Goal: Information Seeking & Learning: Learn about a topic

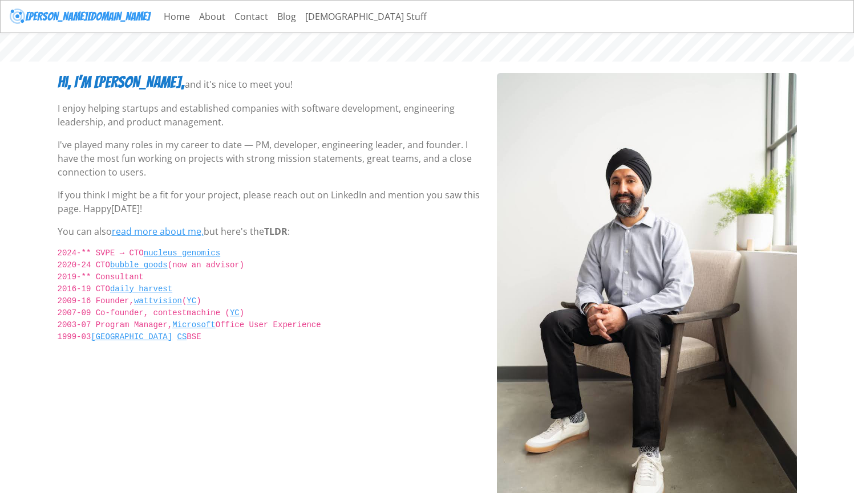
click at [100, 202] on p "If you think I might be a fit for your project, please reach out on LinkedIn an…" at bounding box center [270, 201] width 425 height 27
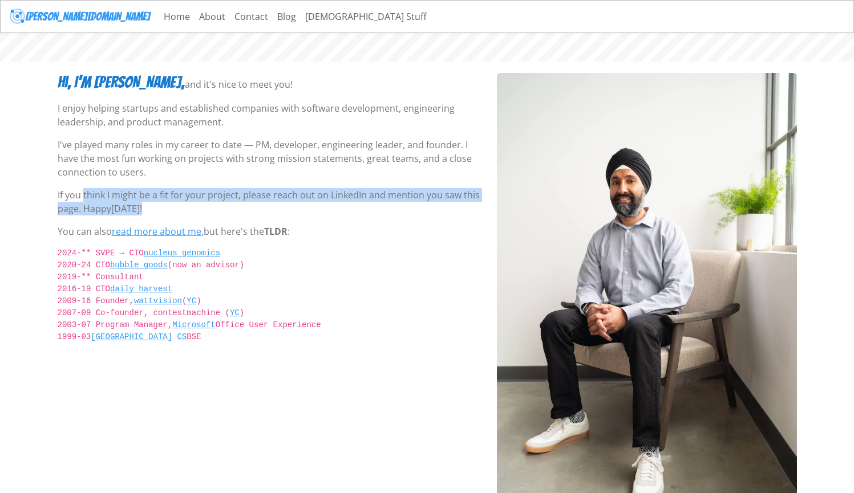
drag, startPoint x: 143, startPoint y: 206, endPoint x: 49, endPoint y: 199, distance: 94.4
click at [49, 199] on body "savraj.co Home About Contact Blog Sikh Stuff Hi, I’m Savraj, and it's nice to m…" at bounding box center [427, 272] width 854 height 544
copy p "If you think I might be a fit for your project, please reach out on LinkedIn an…"
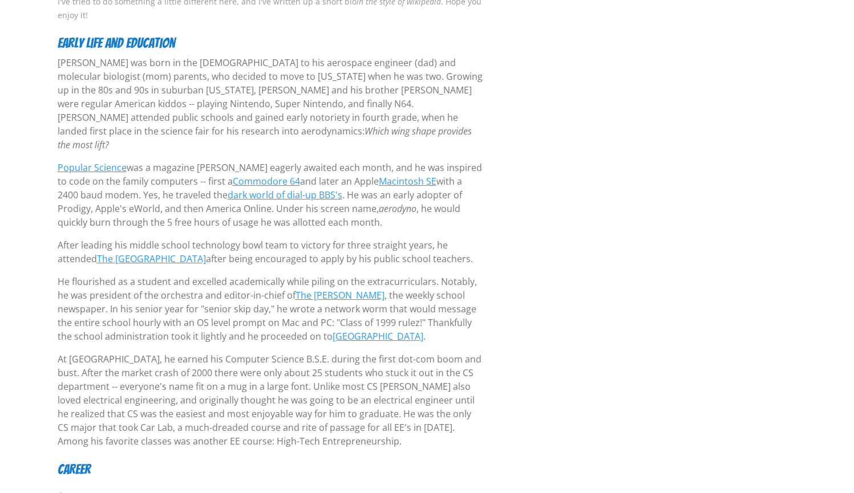
scroll to position [112, 0]
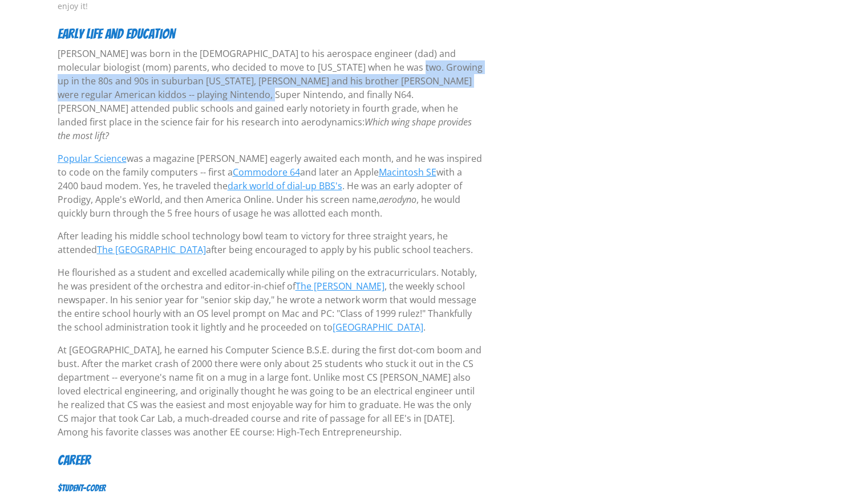
drag, startPoint x: 357, startPoint y: 69, endPoint x: 184, endPoint y: 92, distance: 175.5
click at [184, 92] on p "[PERSON_NAME] was born in the [DEMOGRAPHIC_DATA] to his aerospace engineer (dad…" at bounding box center [270, 95] width 425 height 96
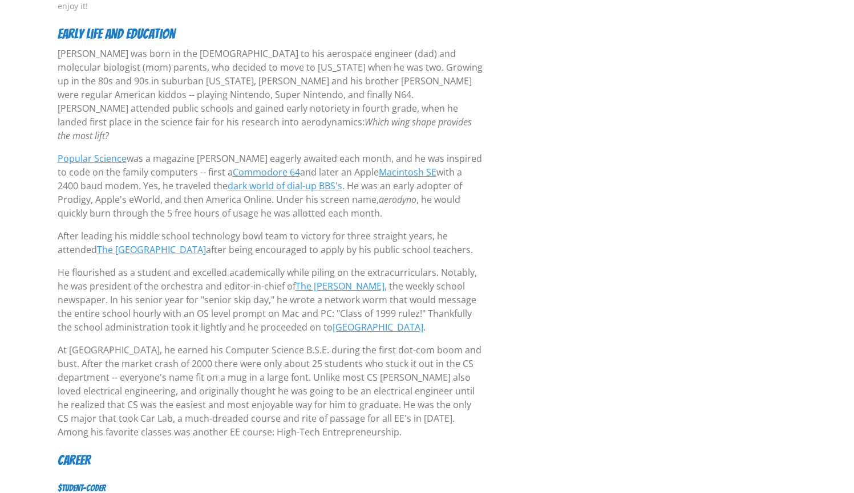
click at [201, 118] on em "Which wing shape provides the most lift?" at bounding box center [265, 129] width 414 height 26
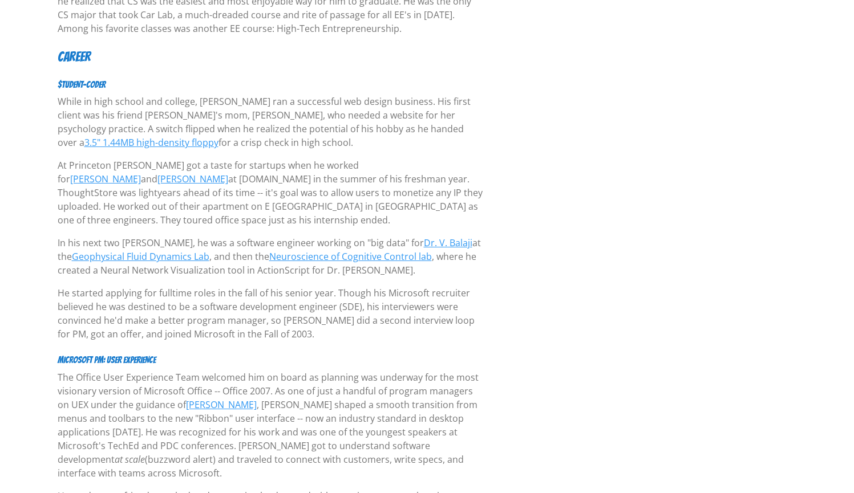
scroll to position [519, 0]
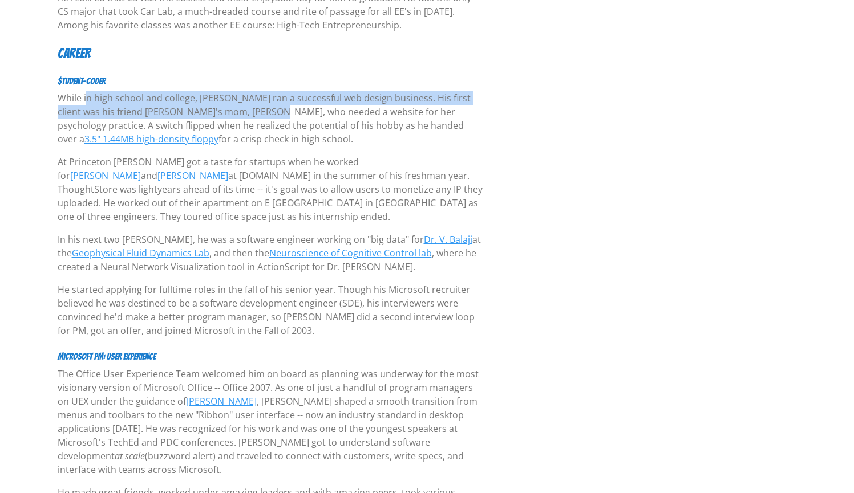
drag, startPoint x: 59, startPoint y: 83, endPoint x: 211, endPoint y: 99, distance: 153.1
click at [211, 99] on p "While in high school and college, [PERSON_NAME] ran a successful web design bus…" at bounding box center [270, 118] width 425 height 55
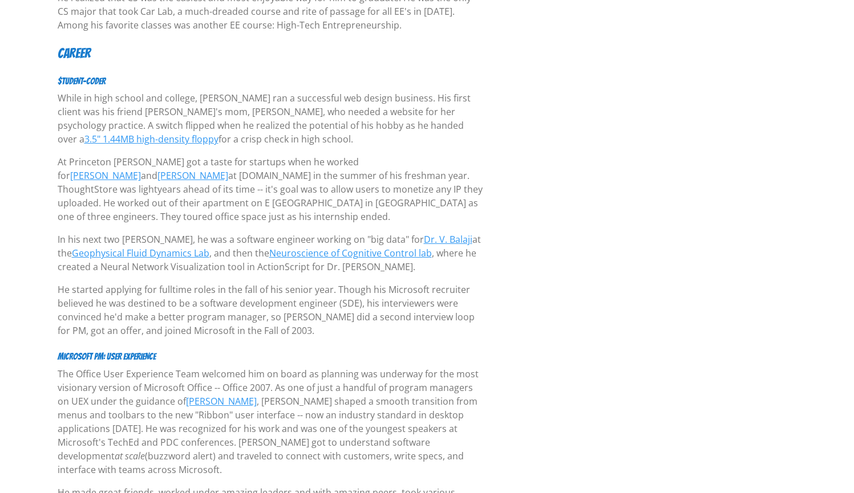
click at [238, 99] on p "While in high school and college, [PERSON_NAME] ran a successful web design bus…" at bounding box center [270, 118] width 425 height 55
drag, startPoint x: 60, startPoint y: 145, endPoint x: 274, endPoint y: 153, distance: 214.0
click at [274, 155] on p "At Princeton [PERSON_NAME] got a taste for startups when he worked for [PERSON_…" at bounding box center [270, 189] width 425 height 68
click at [113, 168] on p "At Princeton [PERSON_NAME] got a taste for startups when he worked for [PERSON_…" at bounding box center [270, 189] width 425 height 68
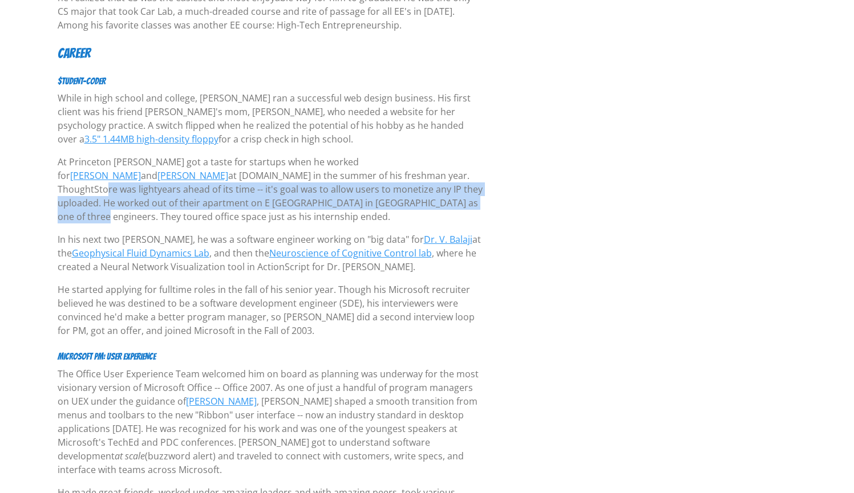
drag, startPoint x: 296, startPoint y: 161, endPoint x: 314, endPoint y: 184, distance: 28.9
click at [314, 184] on p "At Princeton [PERSON_NAME] got a taste for startups when he worked for [PERSON_…" at bounding box center [270, 189] width 425 height 68
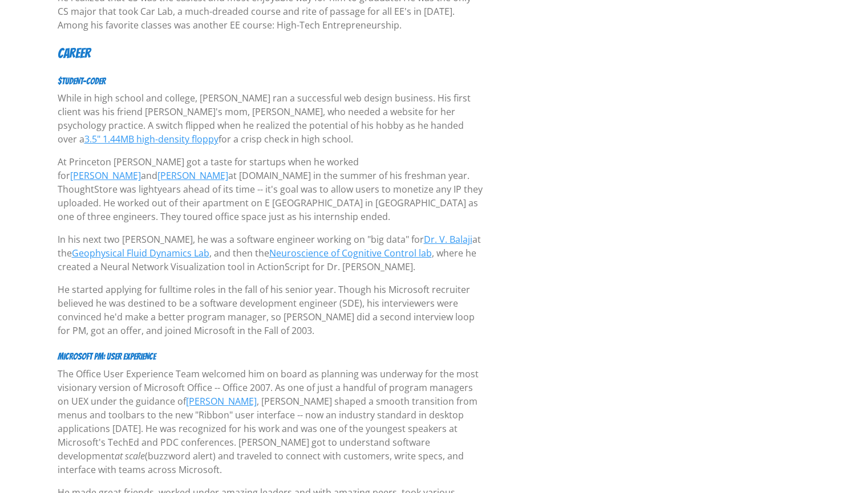
click at [356, 189] on p "At Princeton [PERSON_NAME] got a taste for startups when he worked for [PERSON_…" at bounding box center [270, 189] width 425 height 68
drag, startPoint x: 58, startPoint y: 224, endPoint x: 220, endPoint y: 226, distance: 161.9
click at [220, 233] on p "In his next two [PERSON_NAME], he was a software engineer working on "big data"…" at bounding box center [270, 253] width 425 height 41
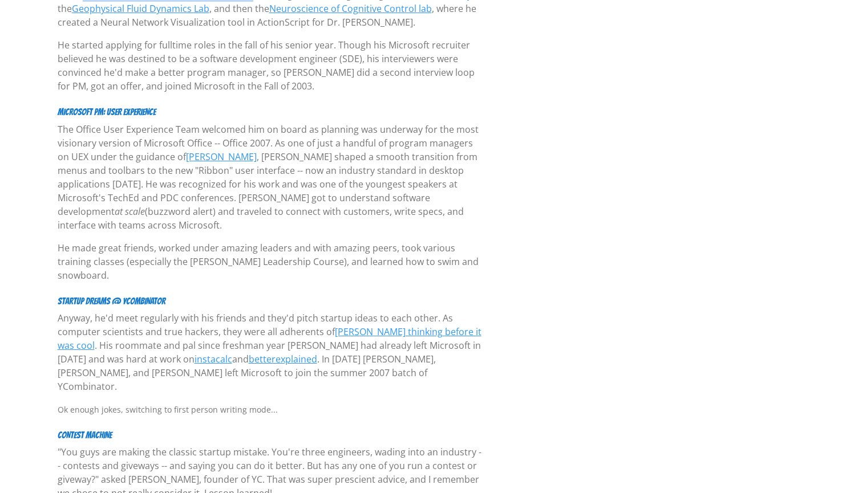
scroll to position [767, 0]
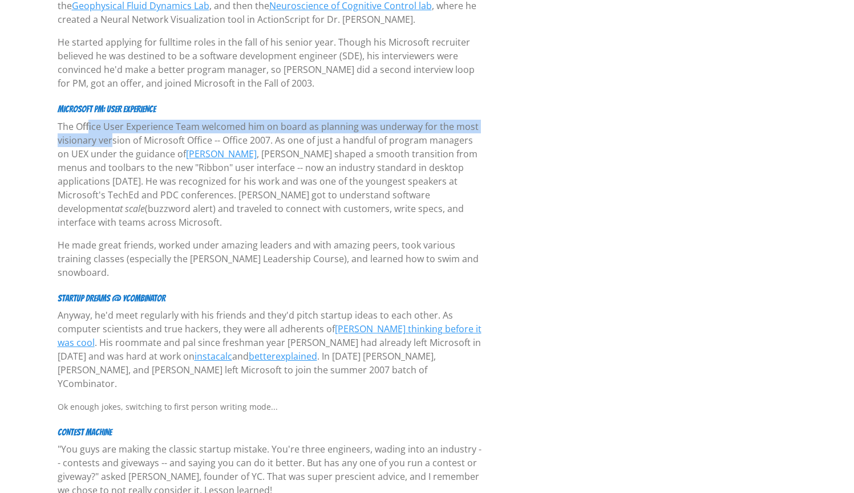
drag, startPoint x: 57, startPoint y: 112, endPoint x: 79, endPoint y: 123, distance: 24.5
click at [79, 123] on p "The Office User Experience Team welcomed him on board as planning was underway …" at bounding box center [270, 174] width 425 height 109
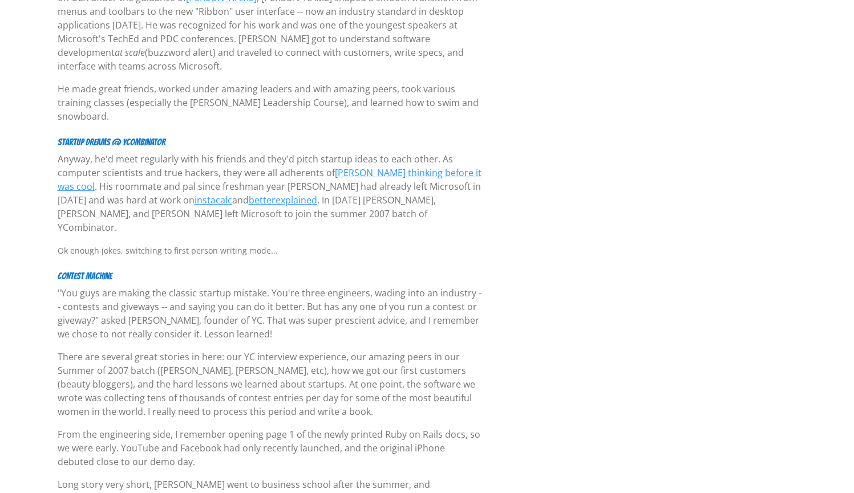
scroll to position [941, 0]
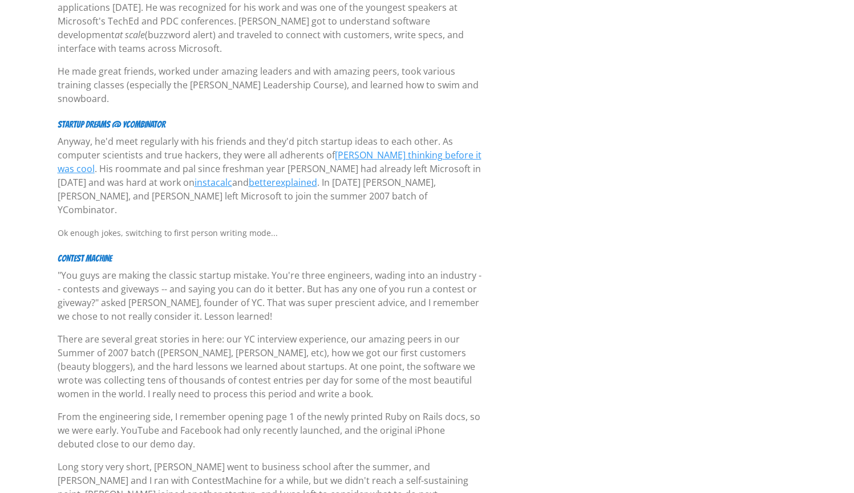
click at [123, 135] on p "Anyway, he'd meet regularly with his friends and they'd pitch startup ideas to …" at bounding box center [270, 176] width 425 height 82
click at [119, 143] on p "Anyway, he'd meet regularly with his friends and they'd pitch startup ideas to …" at bounding box center [270, 176] width 425 height 82
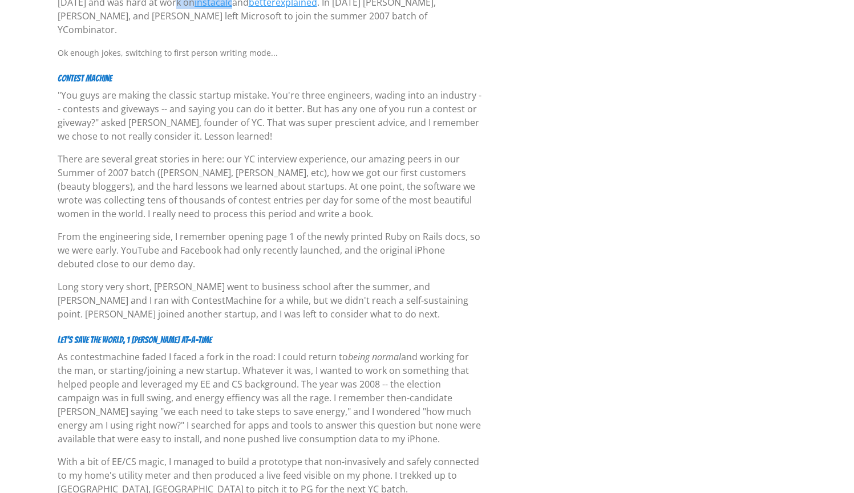
scroll to position [1133, 0]
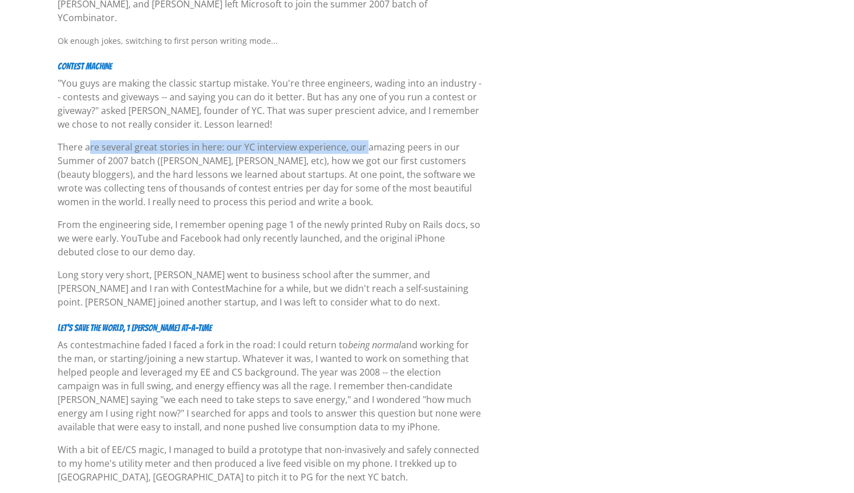
drag, startPoint x: 57, startPoint y: 104, endPoint x: 345, endPoint y: 104, distance: 287.9
click at [345, 140] on p "There are several great stories in here: our YC interview experience, our amazi…" at bounding box center [270, 174] width 425 height 68
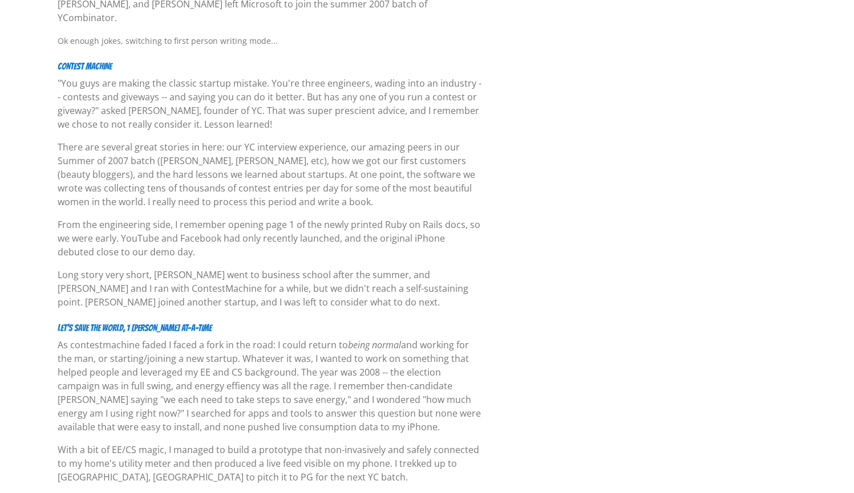
click at [161, 140] on p "There are several great stories in here: our YC interview experience, our amazi…" at bounding box center [270, 174] width 425 height 68
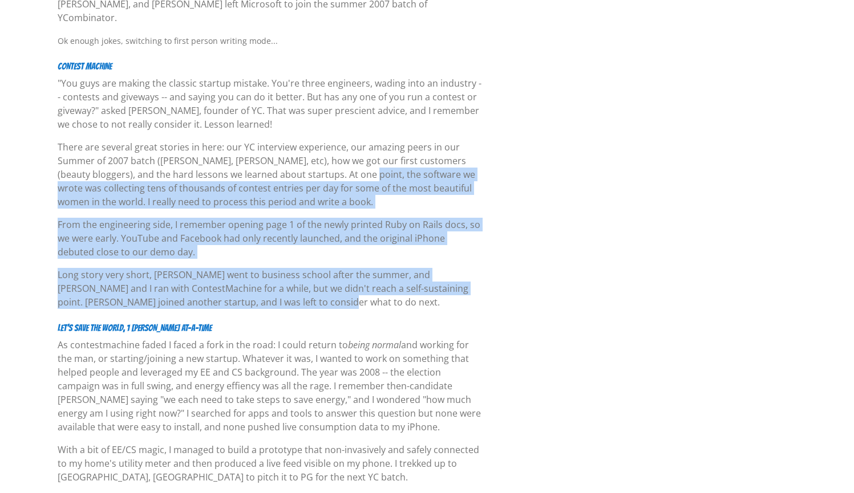
drag, startPoint x: 309, startPoint y: 134, endPoint x: 300, endPoint y: 253, distance: 118.9
click at [300, 253] on div "[PERSON_NAME] I've tried to do something a little different here, and I've writ…" at bounding box center [270, 200] width 439 height 2521
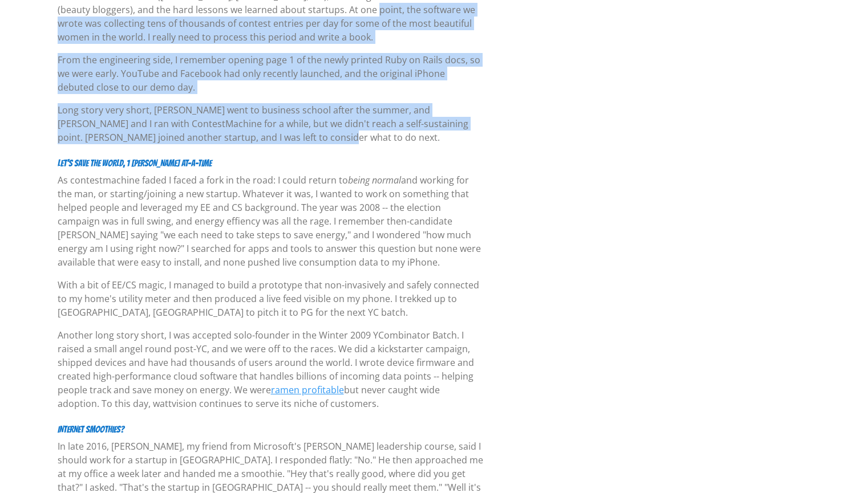
scroll to position [1322, 0]
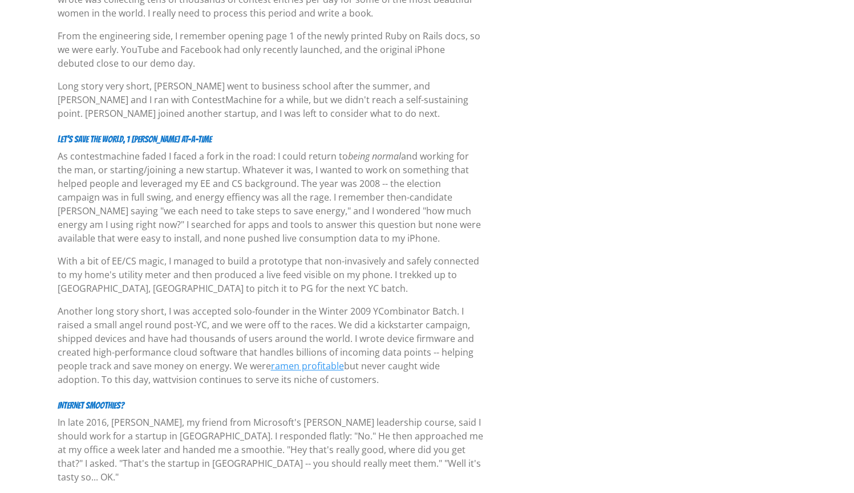
click at [282, 254] on div "[PERSON_NAME] I've tried to do something a little different here, and I've writ…" at bounding box center [270, 11] width 439 height 2521
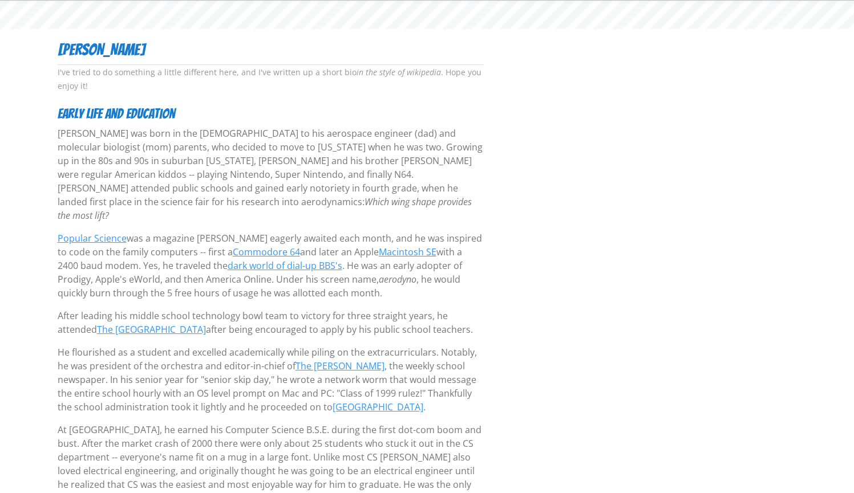
scroll to position [0, 0]
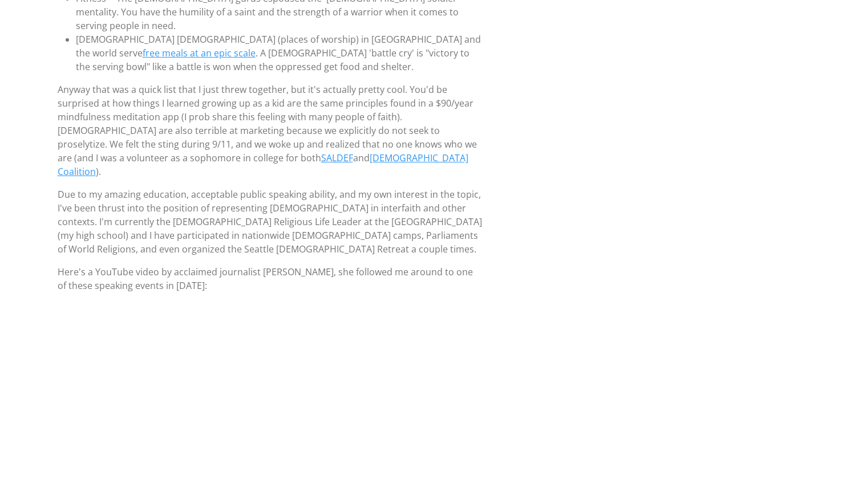
scroll to position [189, 0]
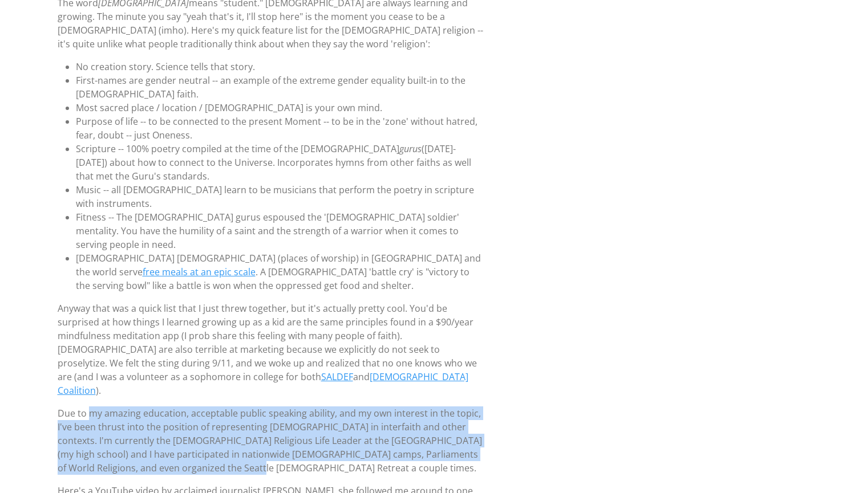
drag, startPoint x: 58, startPoint y: 370, endPoint x: 235, endPoint y: 430, distance: 186.8
click at [235, 430] on p "Due to my amazing education, acceptable public speaking ability, and my own int…" at bounding box center [270, 441] width 425 height 68
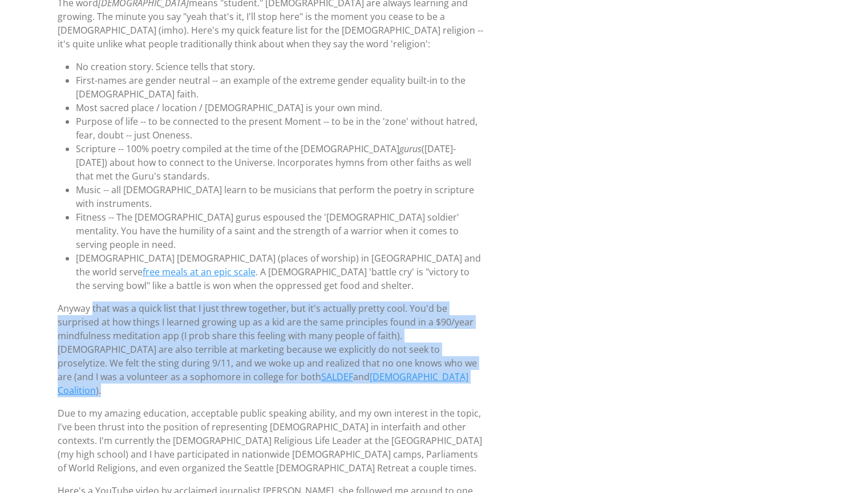
drag, startPoint x: 58, startPoint y: 283, endPoint x: 366, endPoint y: 348, distance: 315.2
click at [366, 348] on p "Anyway that was a quick list that I just threw together, but it's actually pret…" at bounding box center [270, 350] width 425 height 96
click at [355, 319] on p "Anyway that was a quick list that I just threw together, but it's actually pret…" at bounding box center [270, 350] width 425 height 96
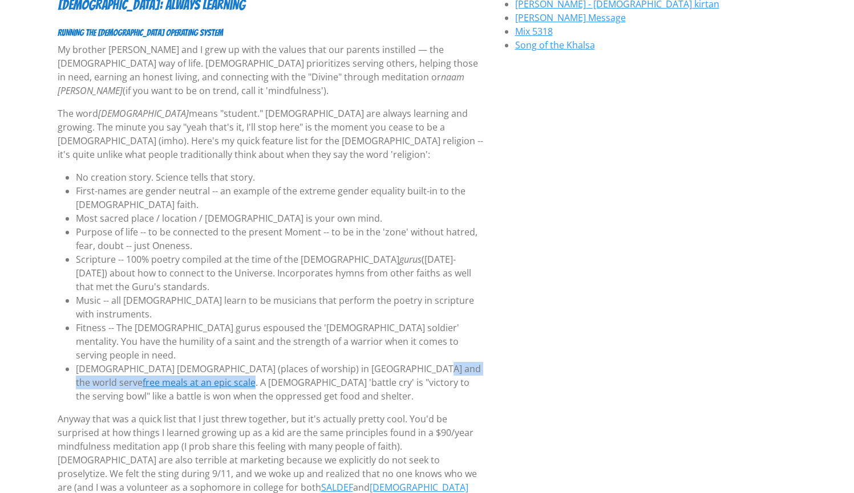
scroll to position [0, 0]
